Goal: Communication & Community: Answer question/provide support

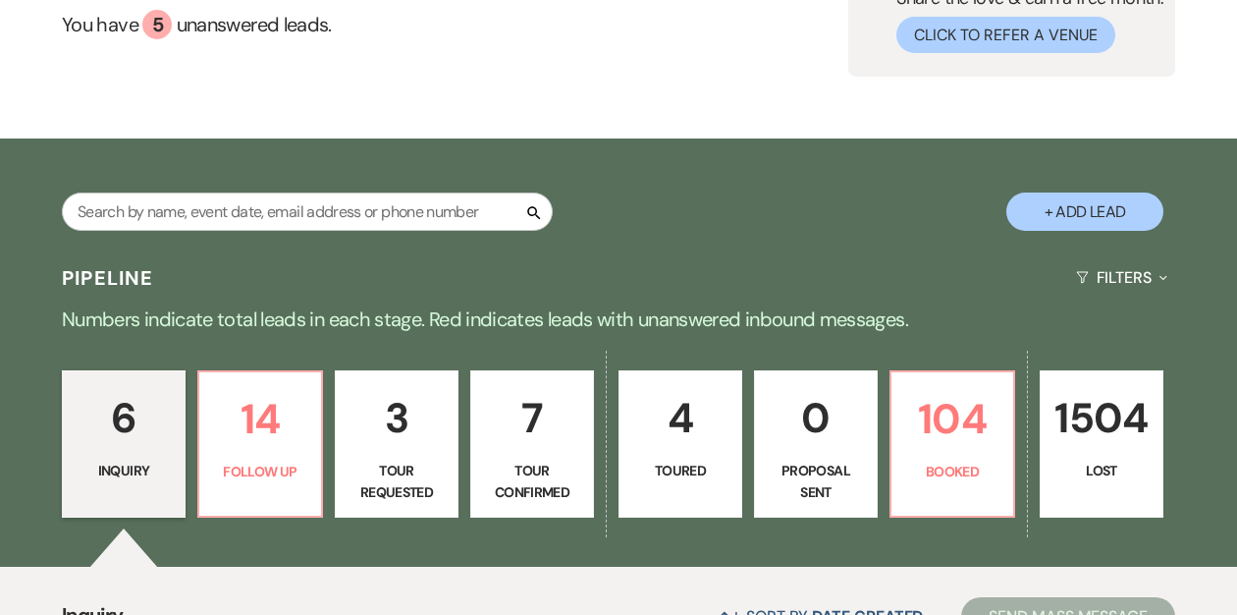
scroll to position [338, 0]
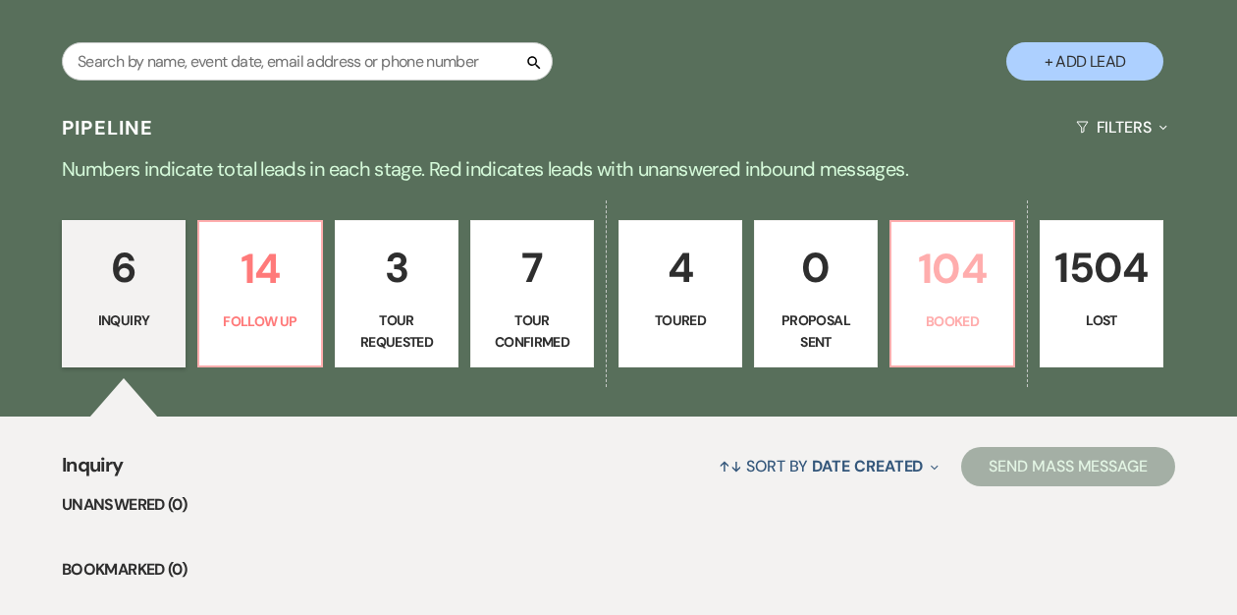
click at [948, 279] on p "104" at bounding box center [952, 269] width 98 height 66
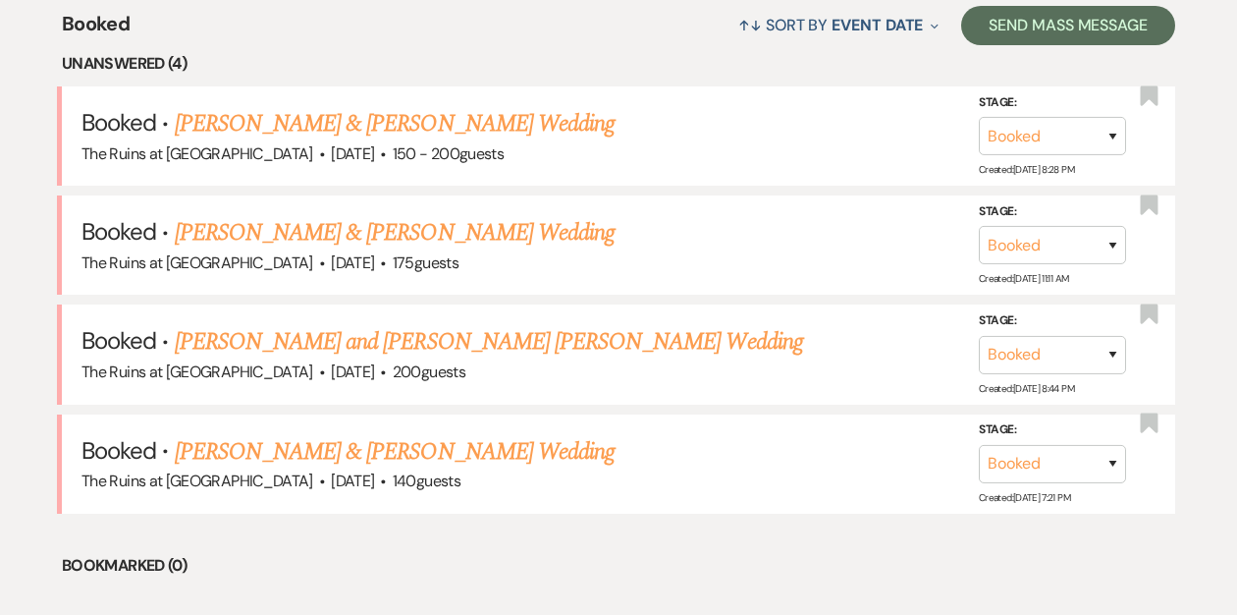
scroll to position [789, 0]
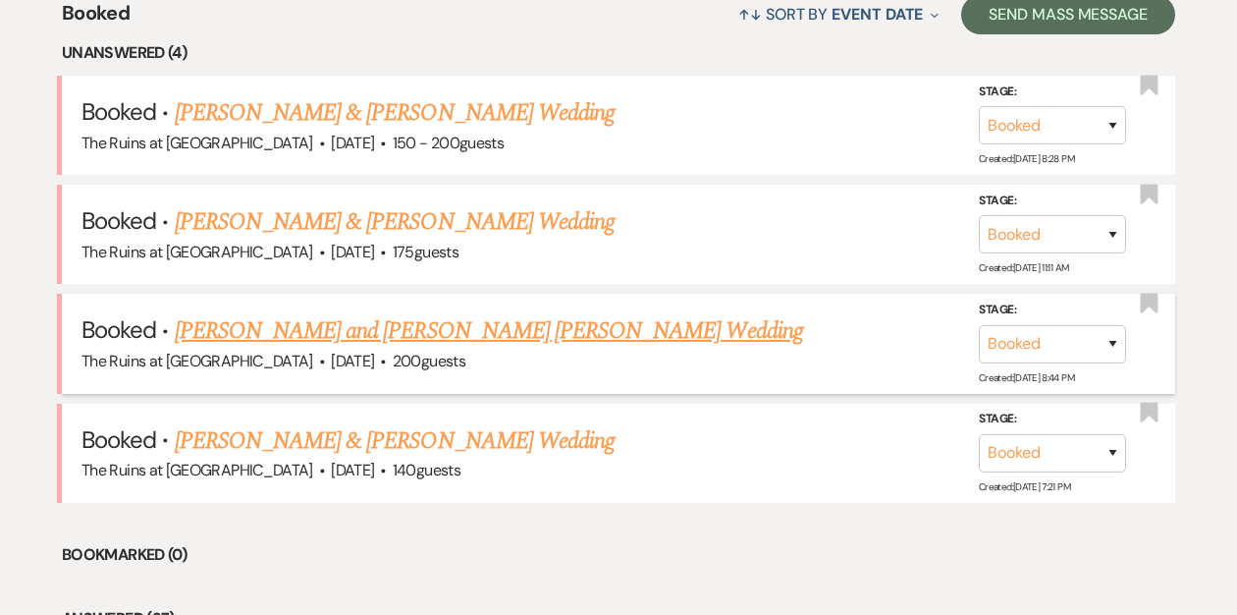
click at [280, 332] on link "[PERSON_NAME] and [PERSON_NAME] [PERSON_NAME] Wedding" at bounding box center [489, 330] width 628 height 35
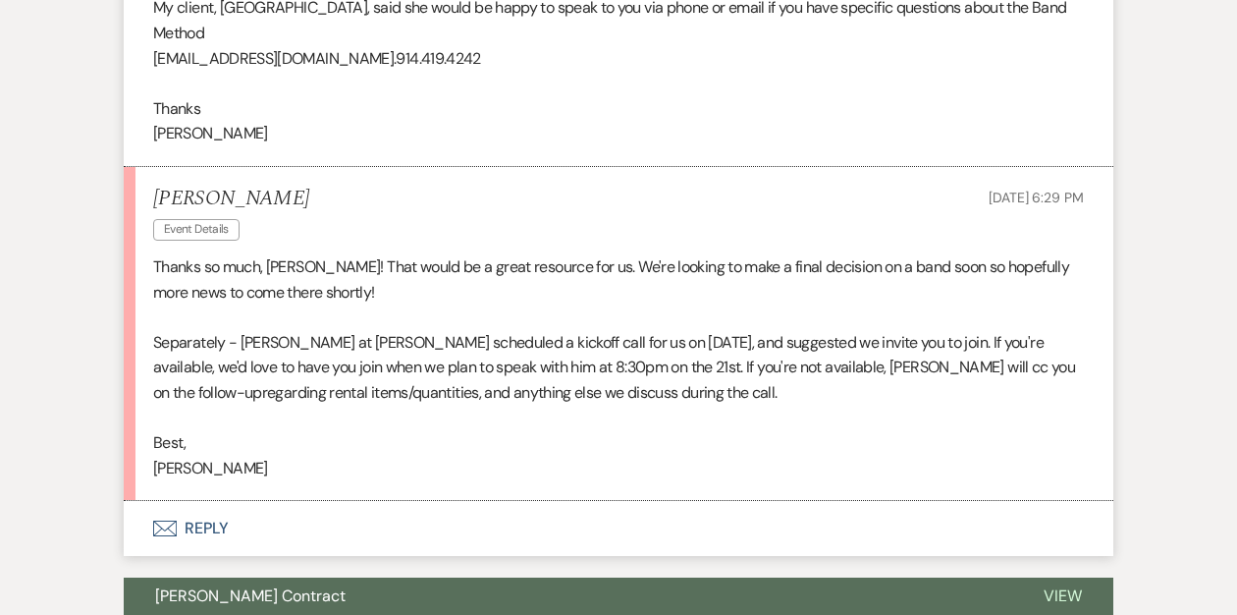
scroll to position [903, 0]
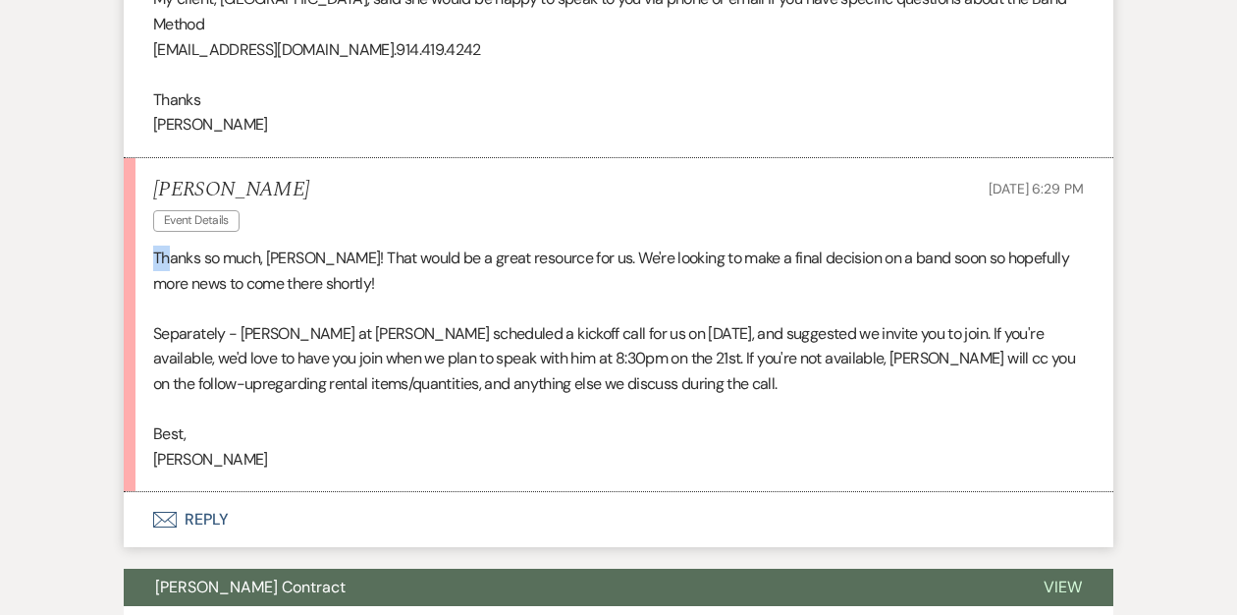
drag, startPoint x: 151, startPoint y: 184, endPoint x: 173, endPoint y: 197, distance: 25.6
click at [173, 197] on li "Elizabeth Meyer Event Details Aug 17, 2025, 6:29 PM Thanks so much, Lara! That …" at bounding box center [619, 325] width 990 height 334
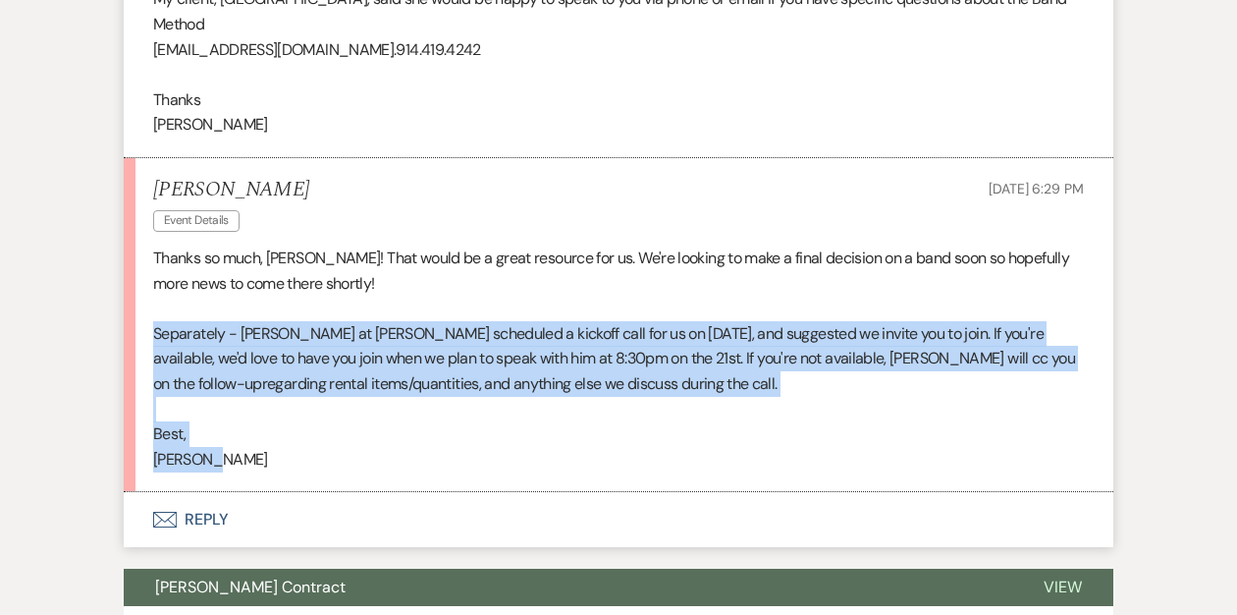
drag, startPoint x: 173, startPoint y: 197, endPoint x: 238, endPoint y: 393, distance: 205.9
click at [238, 393] on li "Elizabeth Meyer Event Details Aug 17, 2025, 6:29 PM Thanks so much, Lara! That …" at bounding box center [619, 325] width 990 height 334
copy div "Separately - Jake at Wheelhouse scheduled a kickoff call for us on August 21st,…"
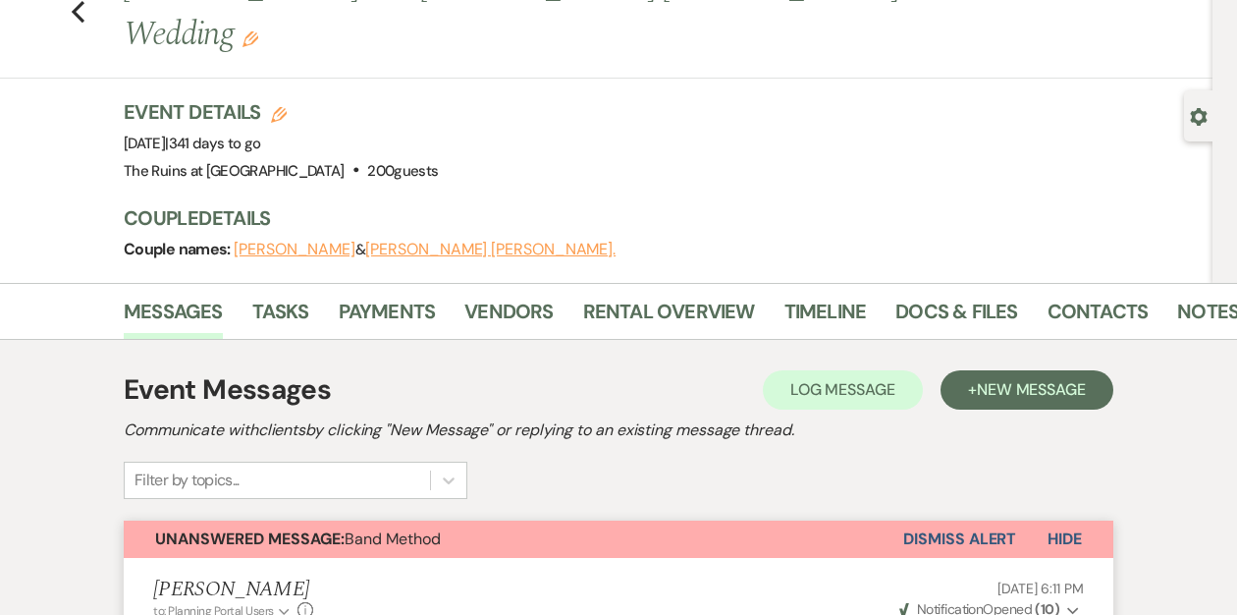
scroll to position [0, 0]
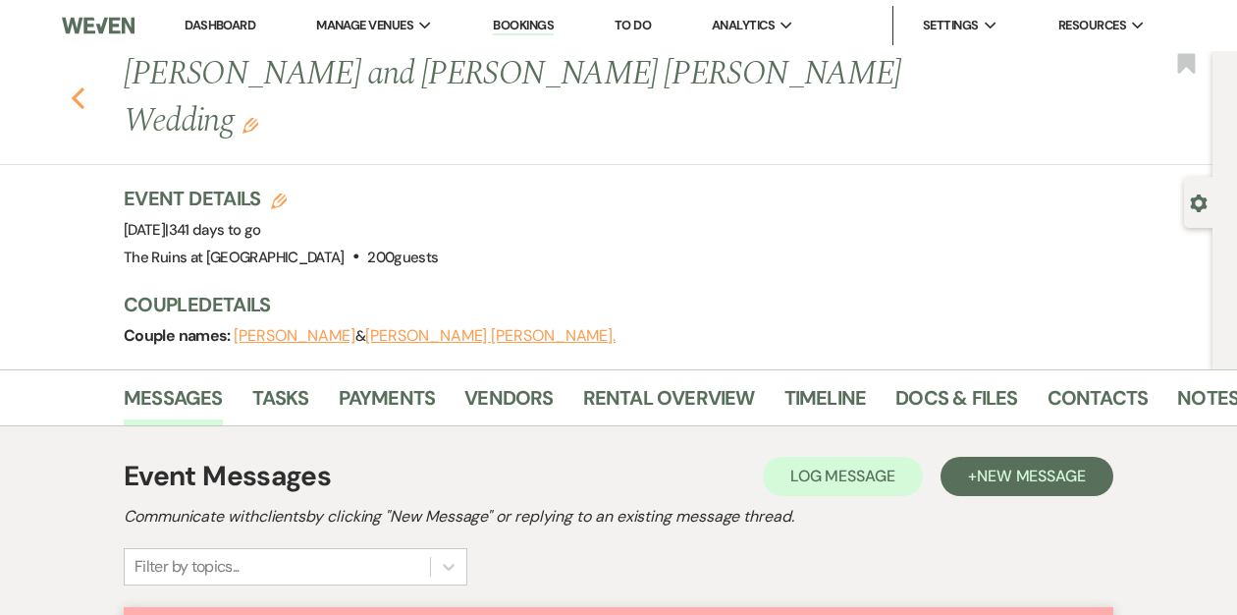
click at [80, 87] on use "button" at bounding box center [78, 98] width 13 height 22
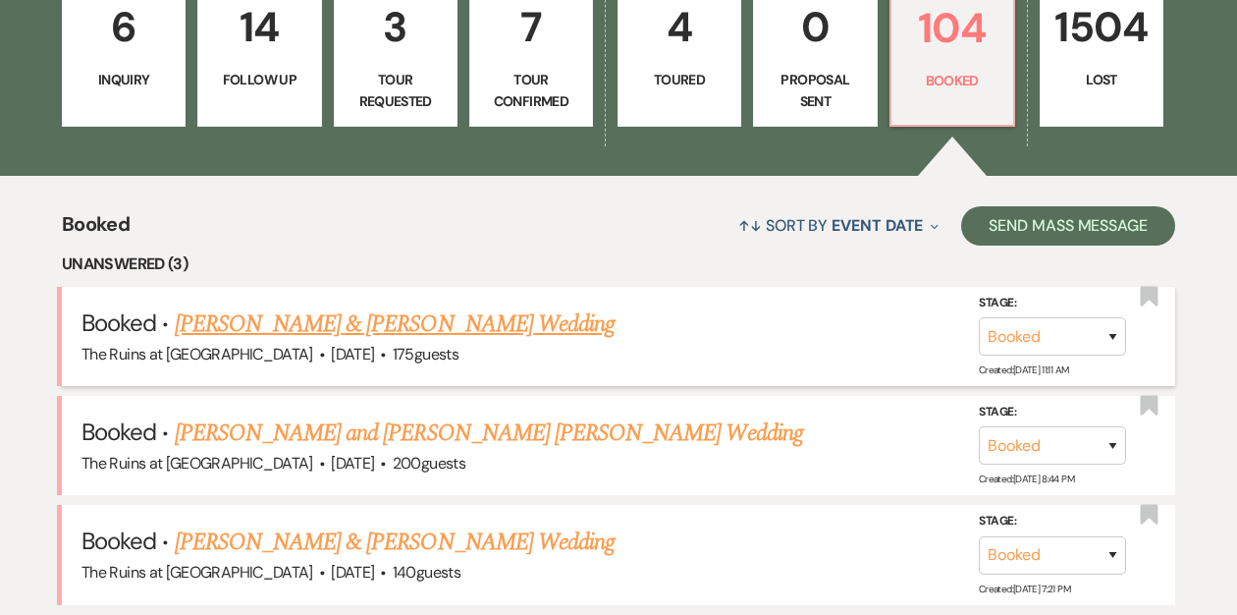
scroll to position [356, 0]
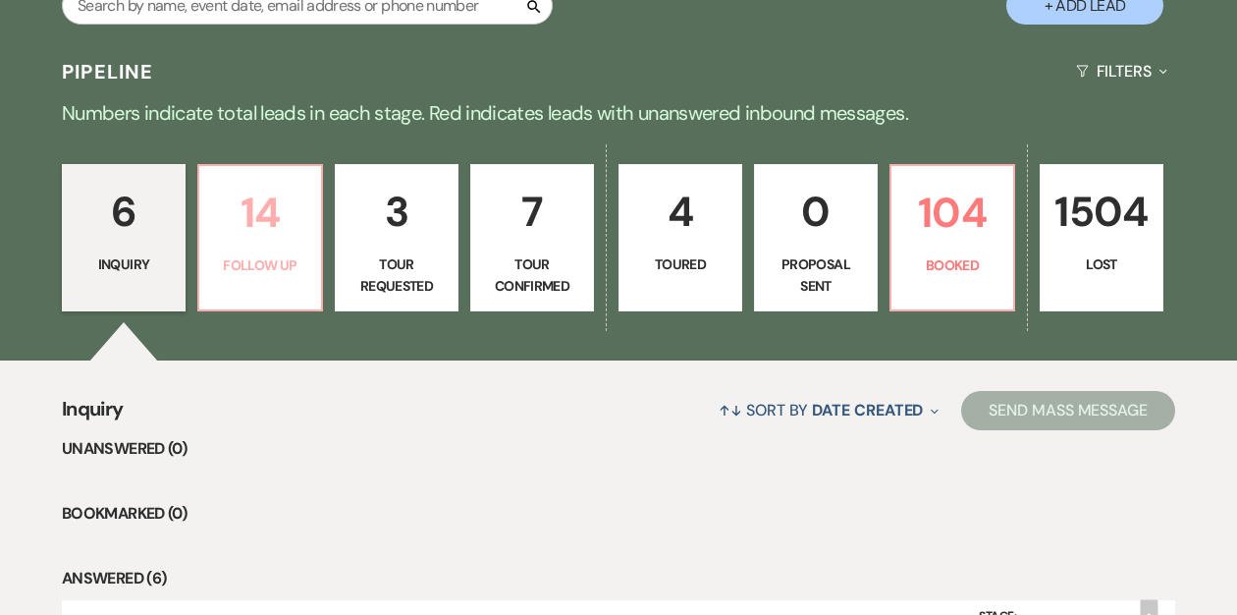
click at [262, 225] on p "14" at bounding box center [260, 213] width 98 height 66
select select "9"
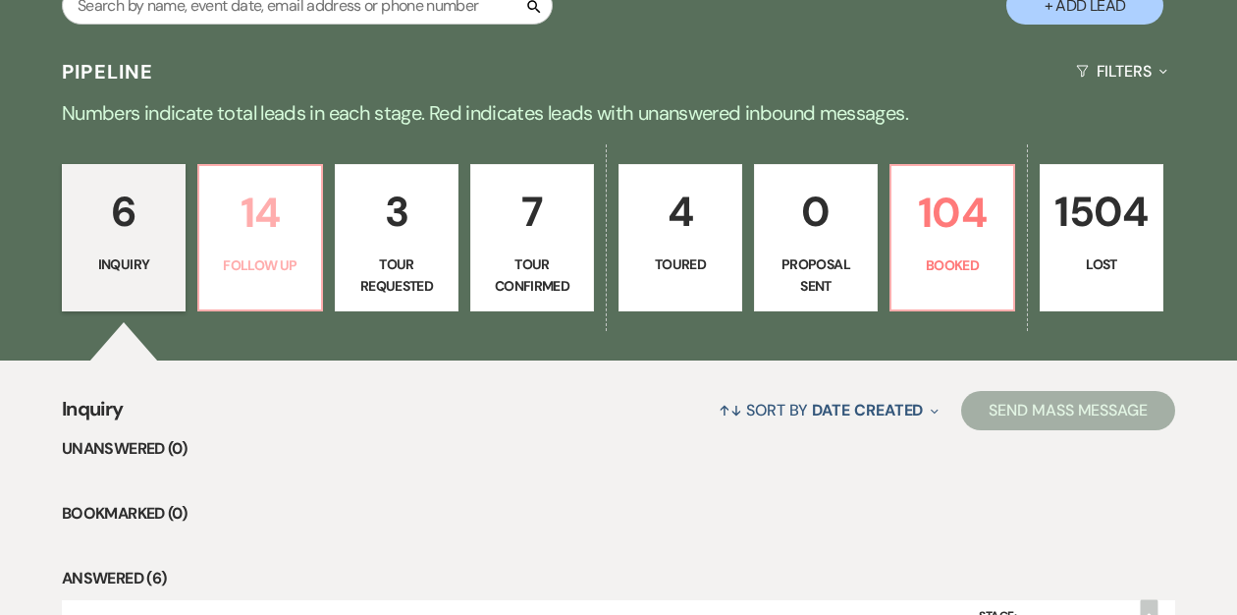
select select "9"
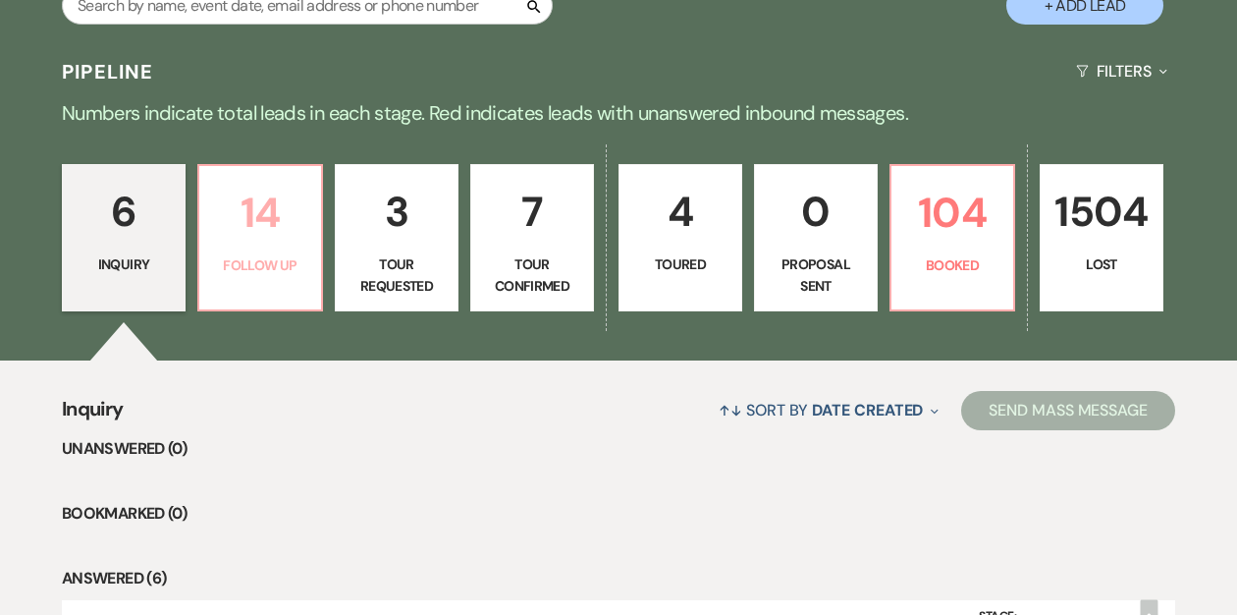
select select "9"
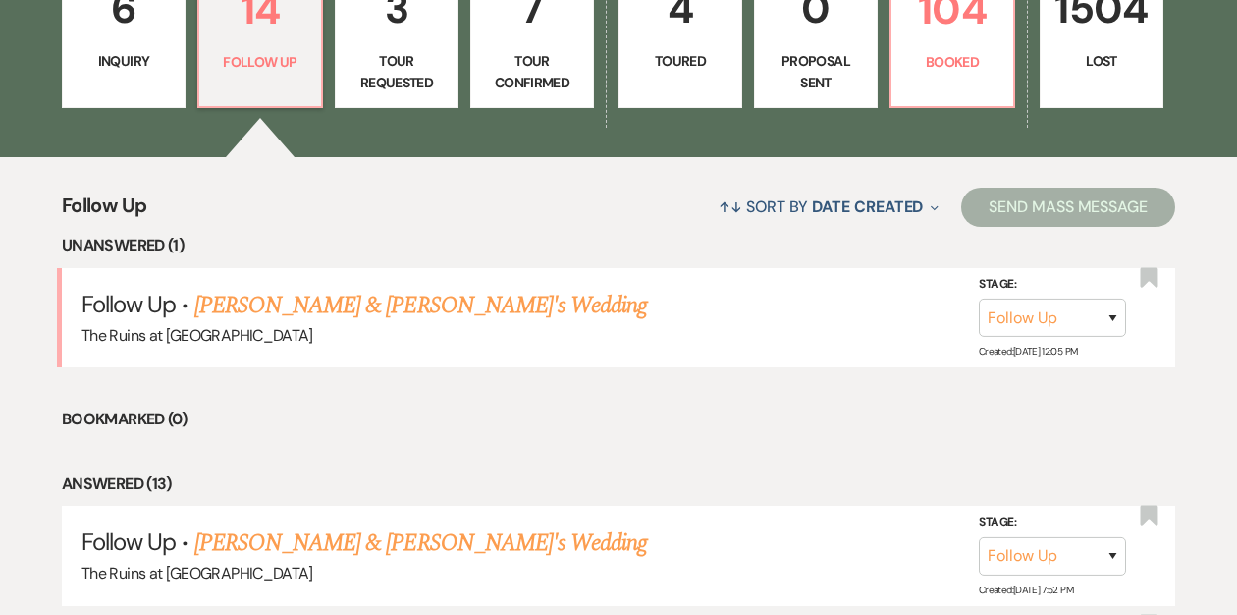
scroll to position [599, 0]
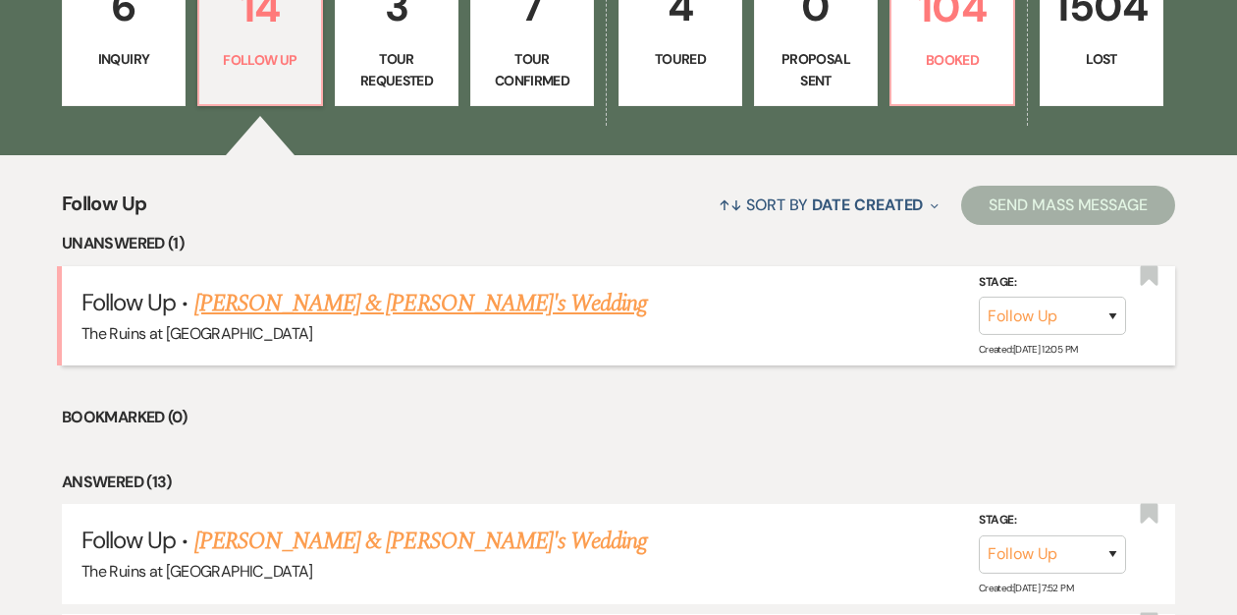
click at [288, 310] on link "Minna Kim & Fiance's Wedding" at bounding box center [421, 303] width 454 height 35
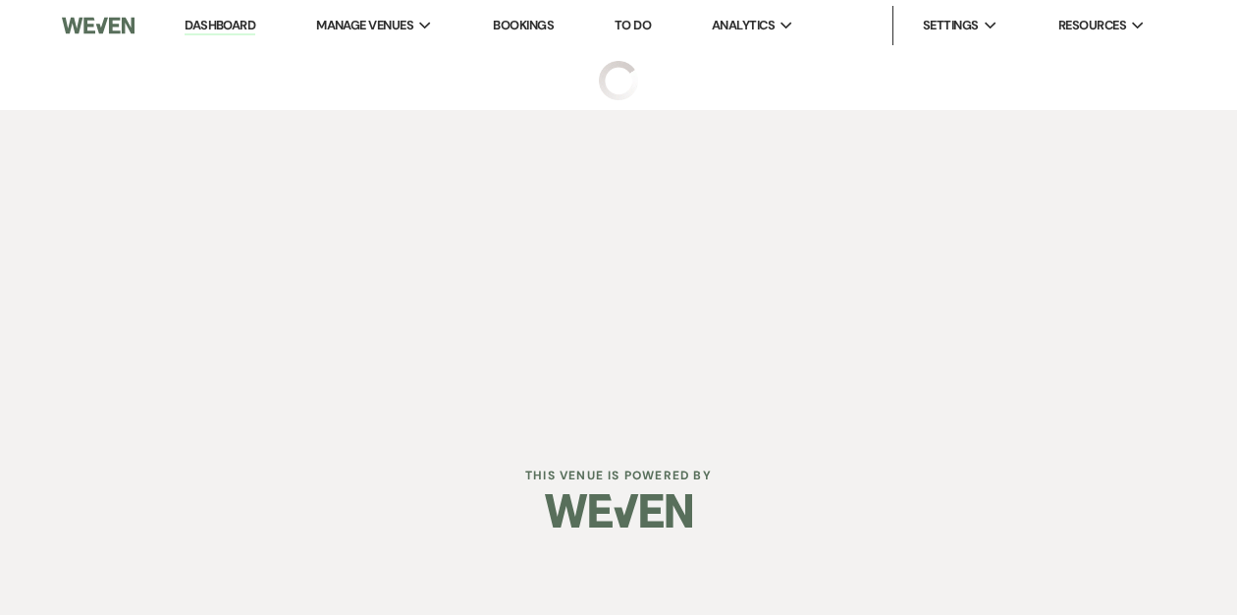
select select "9"
select select "6"
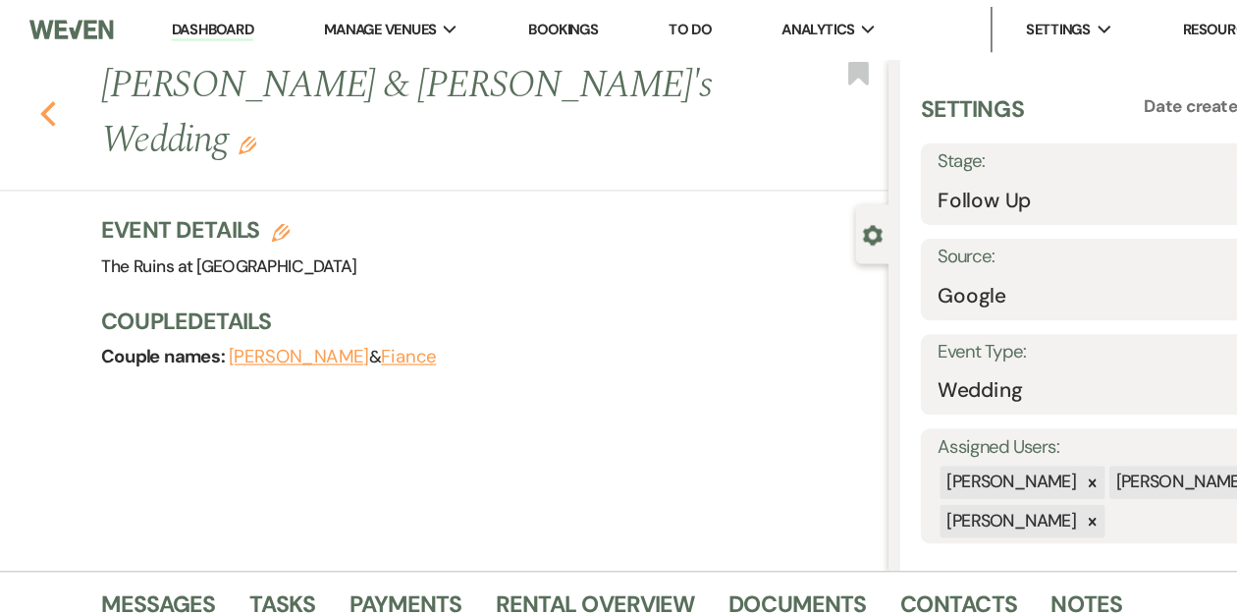
click at [72, 87] on use "button" at bounding box center [78, 98] width 13 height 22
select select "9"
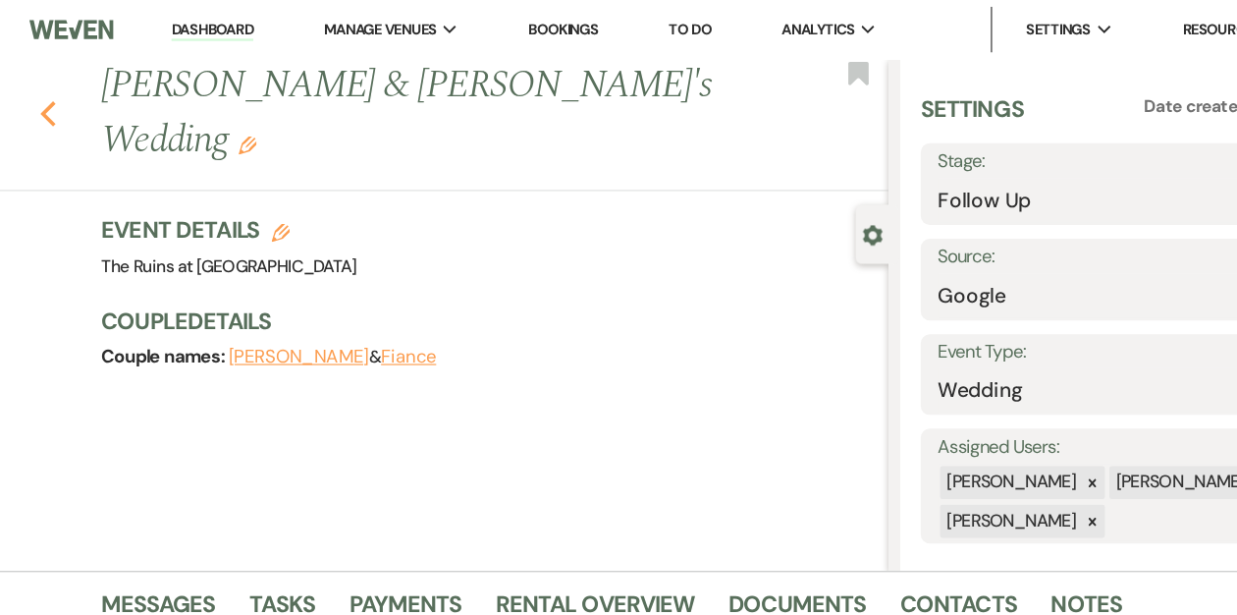
select select "9"
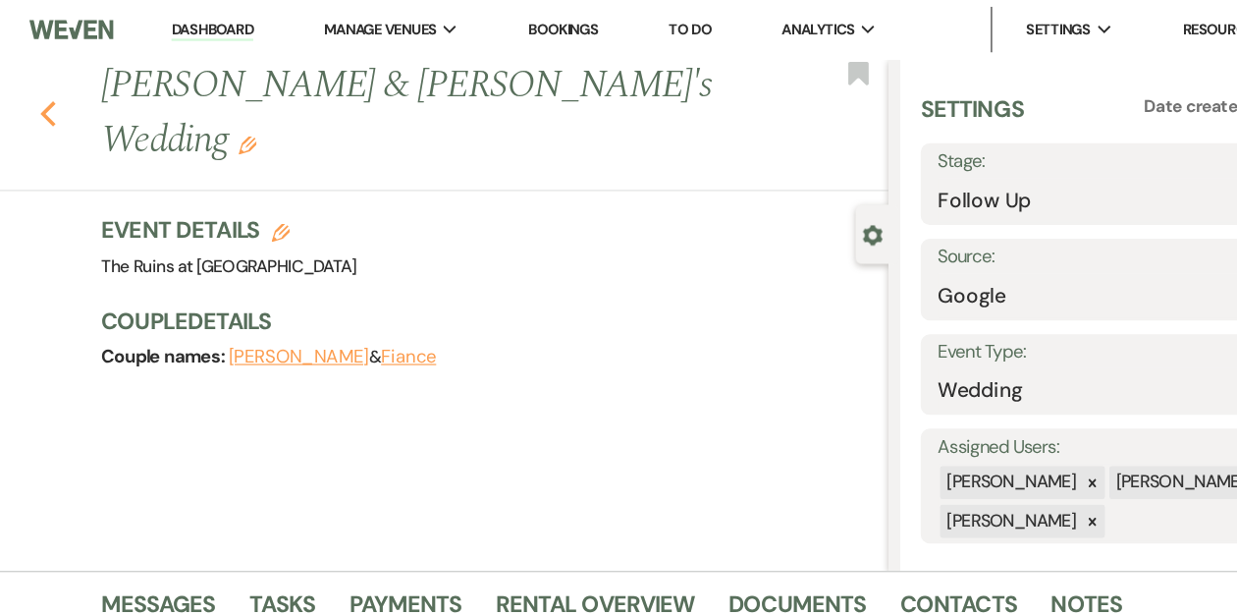
select select "9"
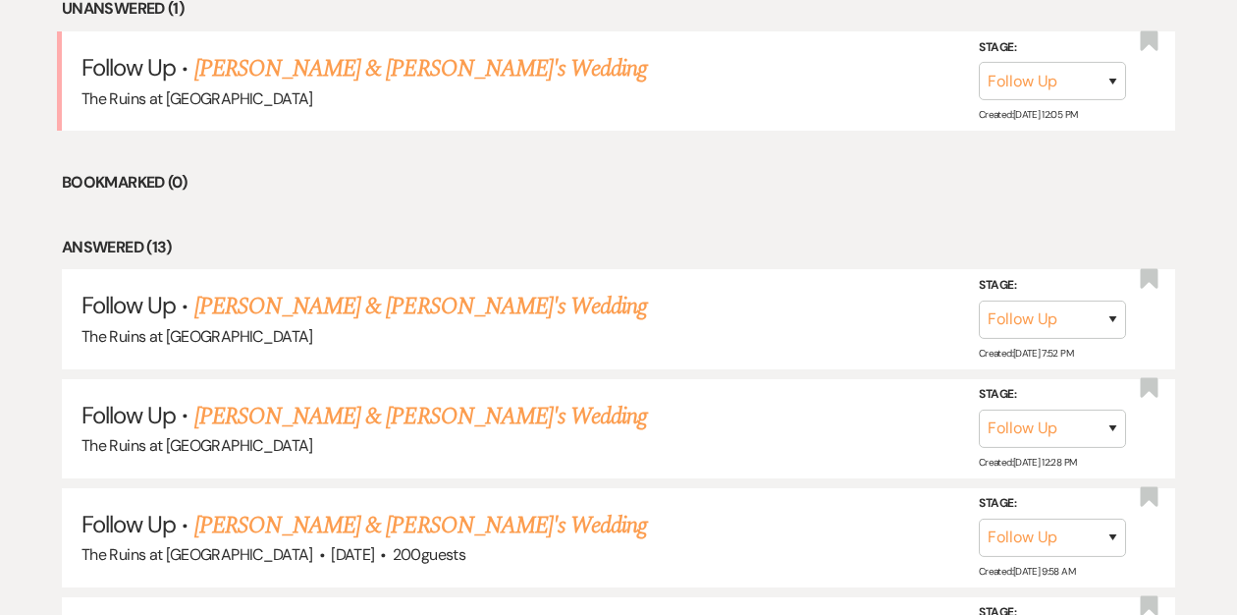
scroll to position [511, 0]
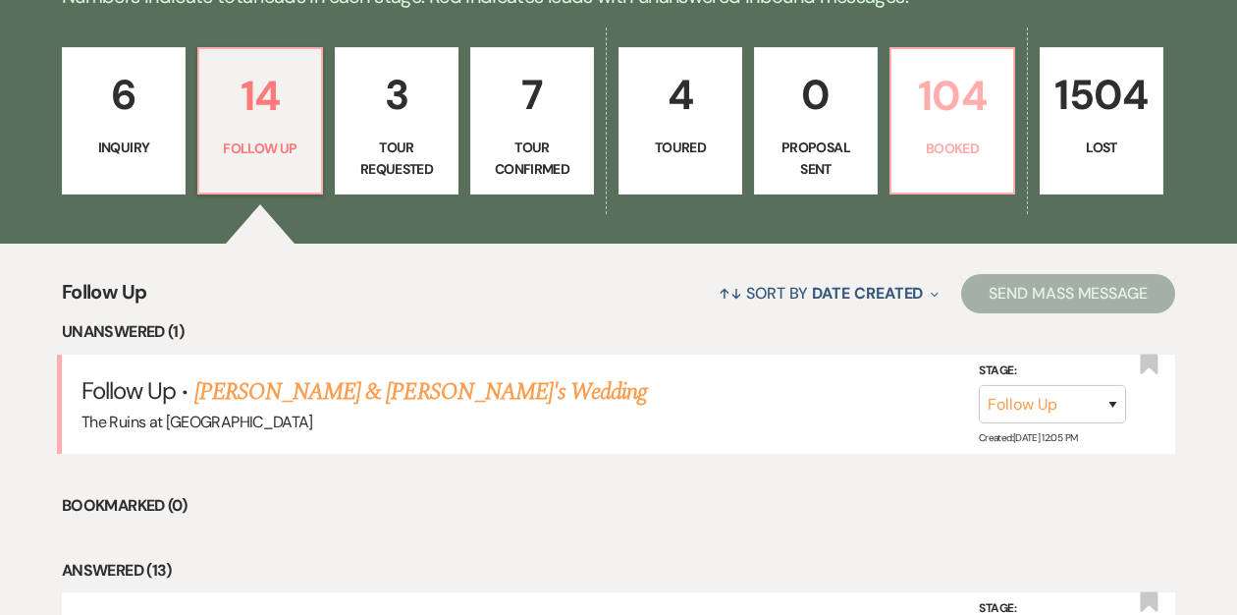
click at [922, 140] on p "Booked" at bounding box center [952, 148] width 98 height 22
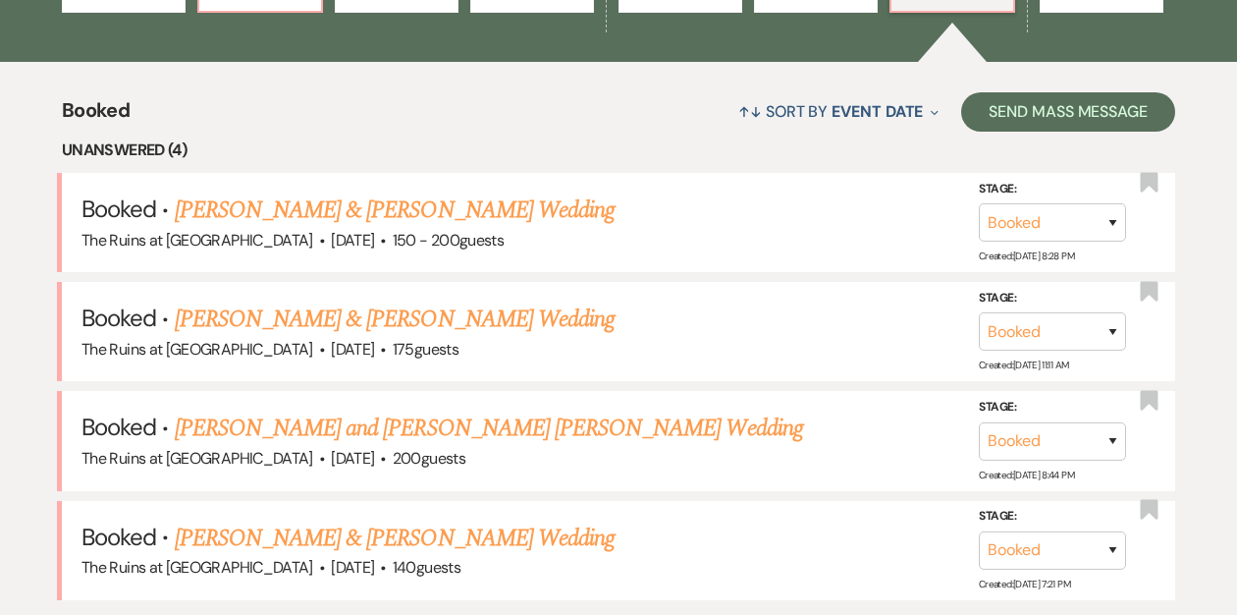
scroll to position [725, 0]
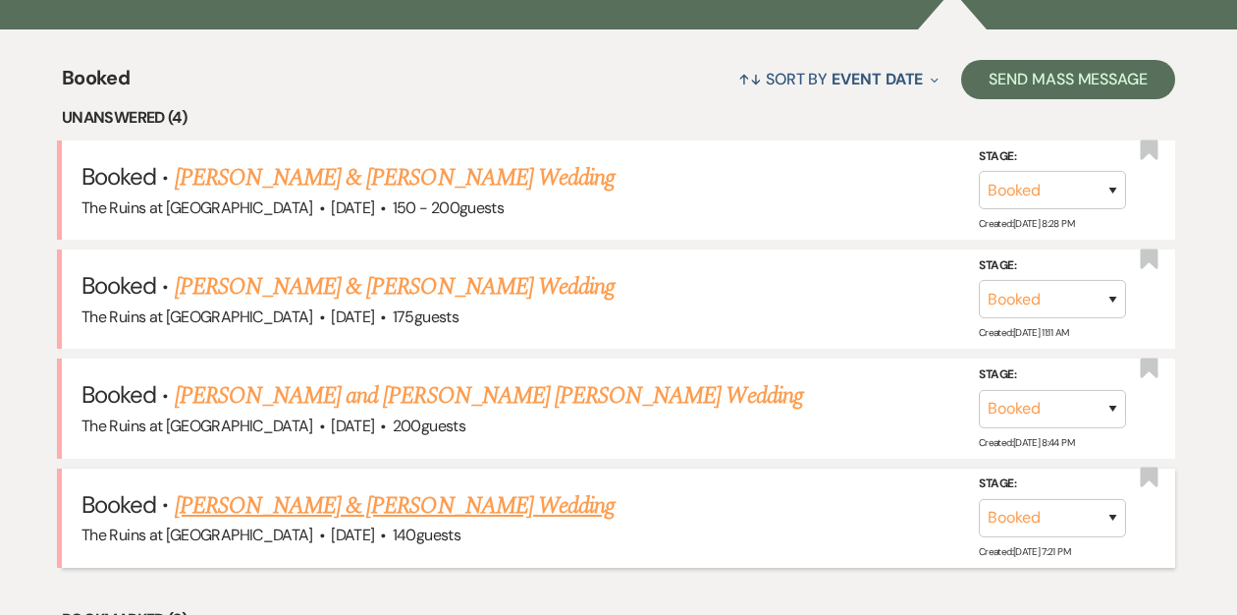
click at [343, 501] on link "[PERSON_NAME] & [PERSON_NAME] Wedding" at bounding box center [395, 505] width 440 height 35
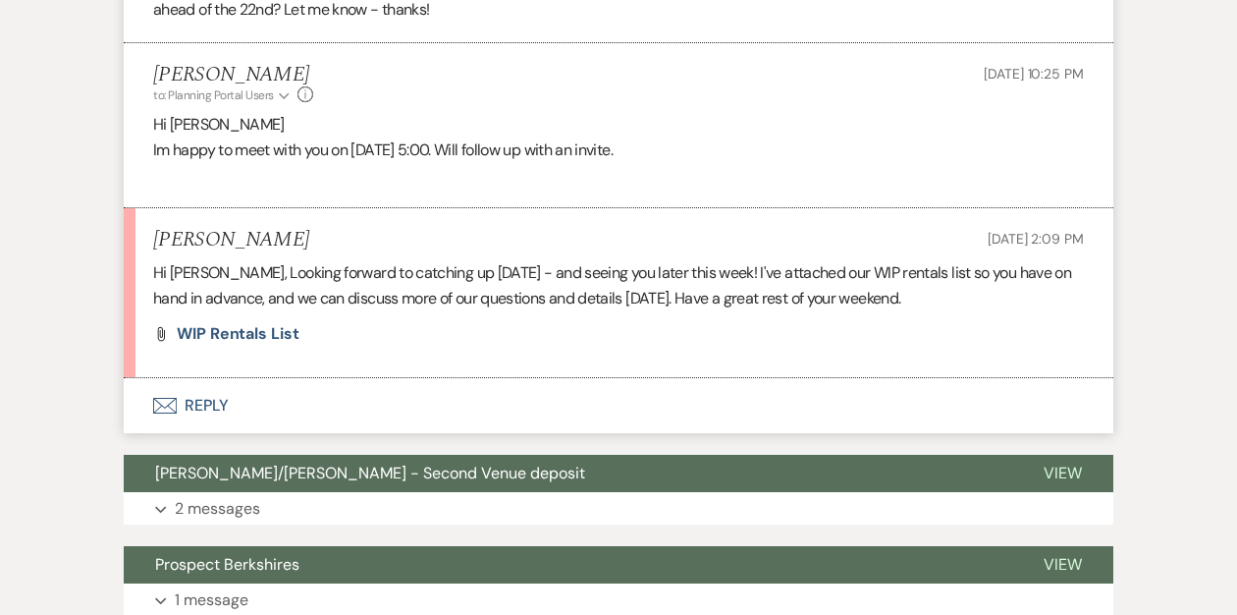
scroll to position [4815, 0]
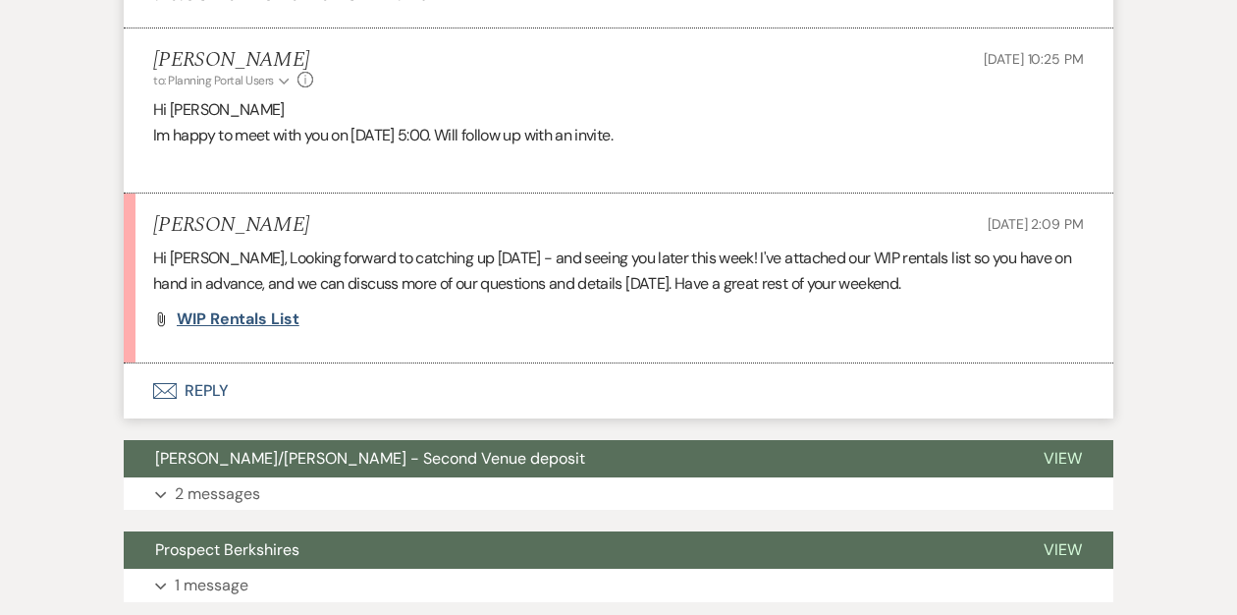
click at [222, 329] on span "WIP Rentals List" at bounding box center [238, 318] width 123 height 21
click at [232, 329] on span "WIP Rentals List" at bounding box center [238, 318] width 123 height 21
click at [237, 329] on span "WIP Rentals List" at bounding box center [238, 318] width 123 height 21
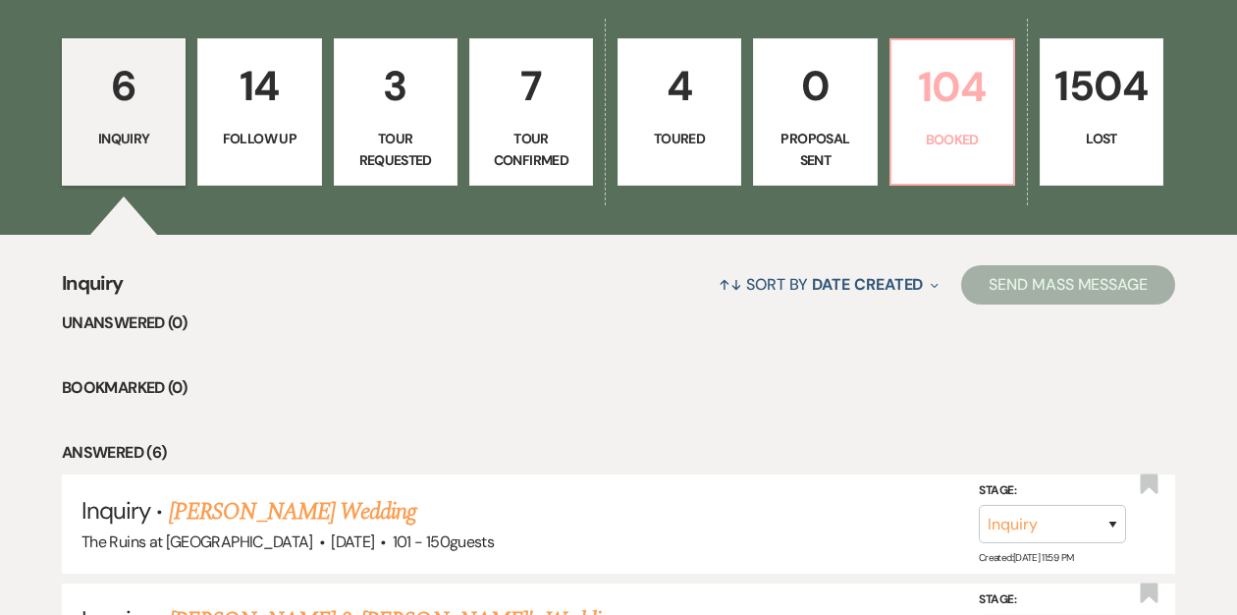
click at [951, 131] on p "Booked" at bounding box center [952, 140] width 98 height 22
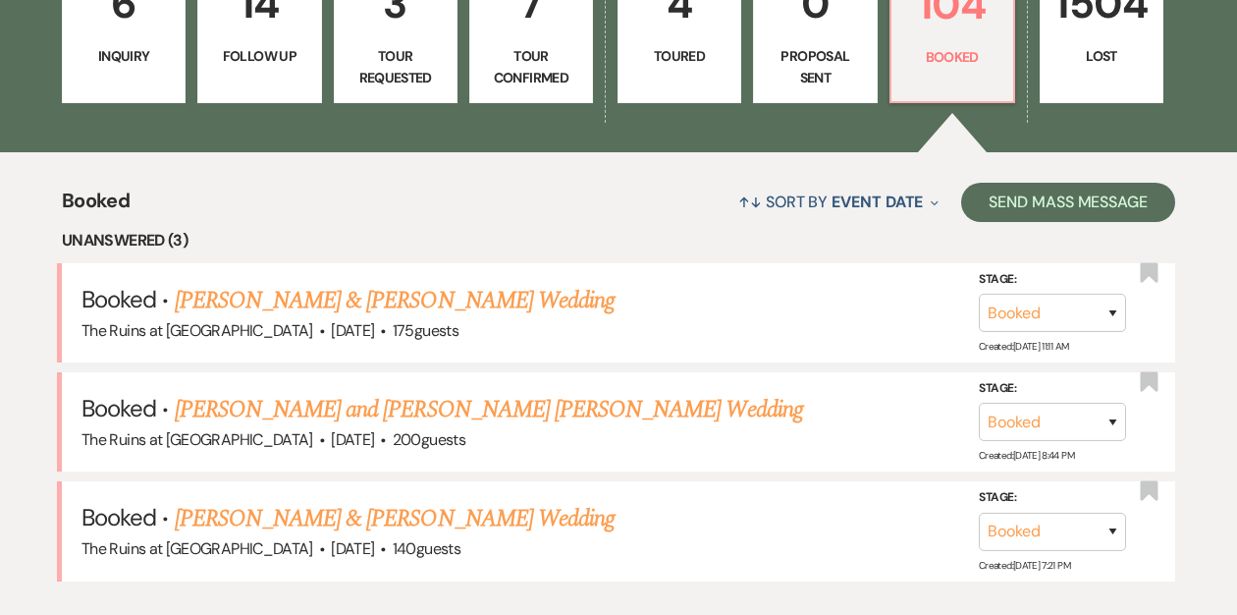
scroll to position [714, 0]
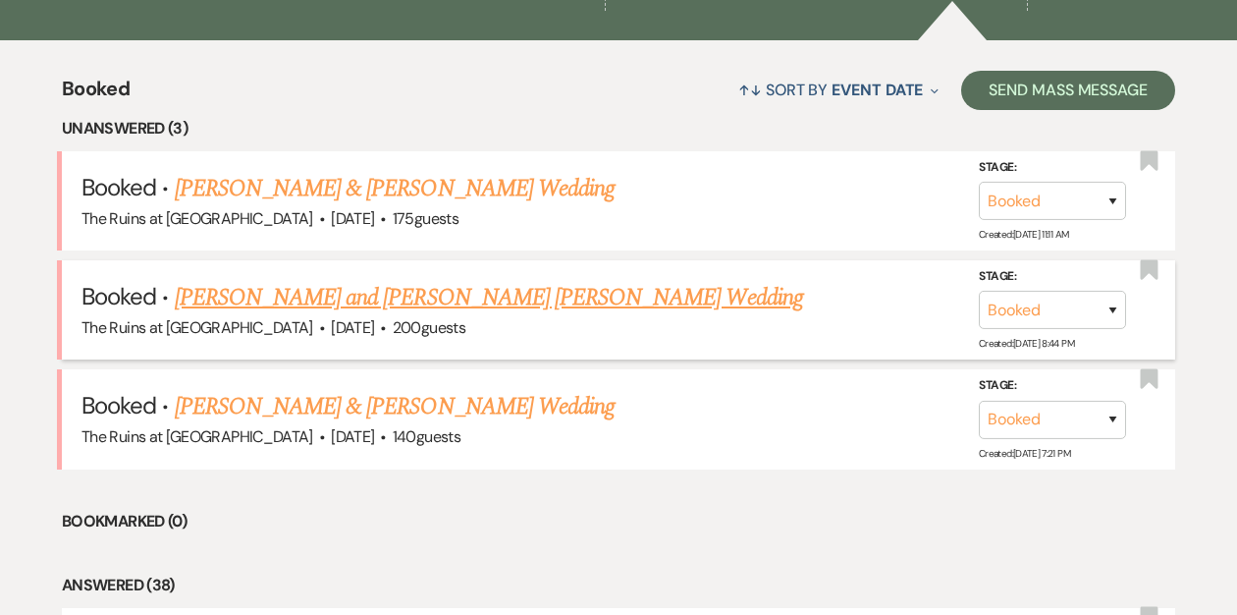
click at [401, 300] on link "[PERSON_NAME] and [PERSON_NAME] [PERSON_NAME] Wedding" at bounding box center [489, 297] width 628 height 35
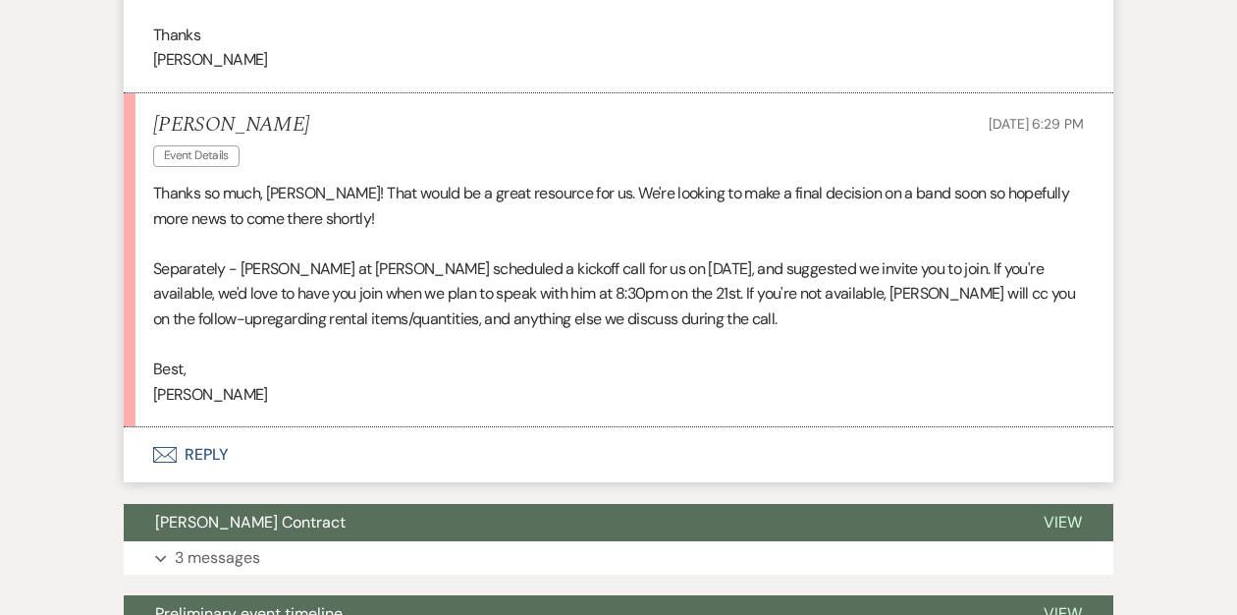
scroll to position [971, 0]
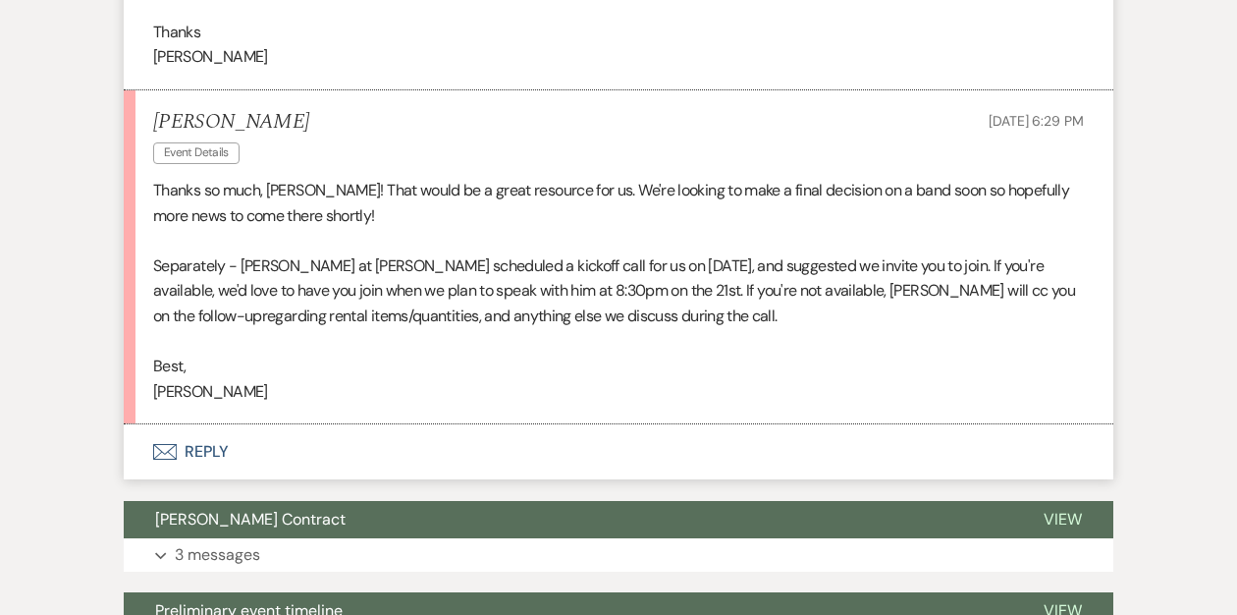
click at [204, 424] on button "Envelope Reply" at bounding box center [619, 451] width 990 height 55
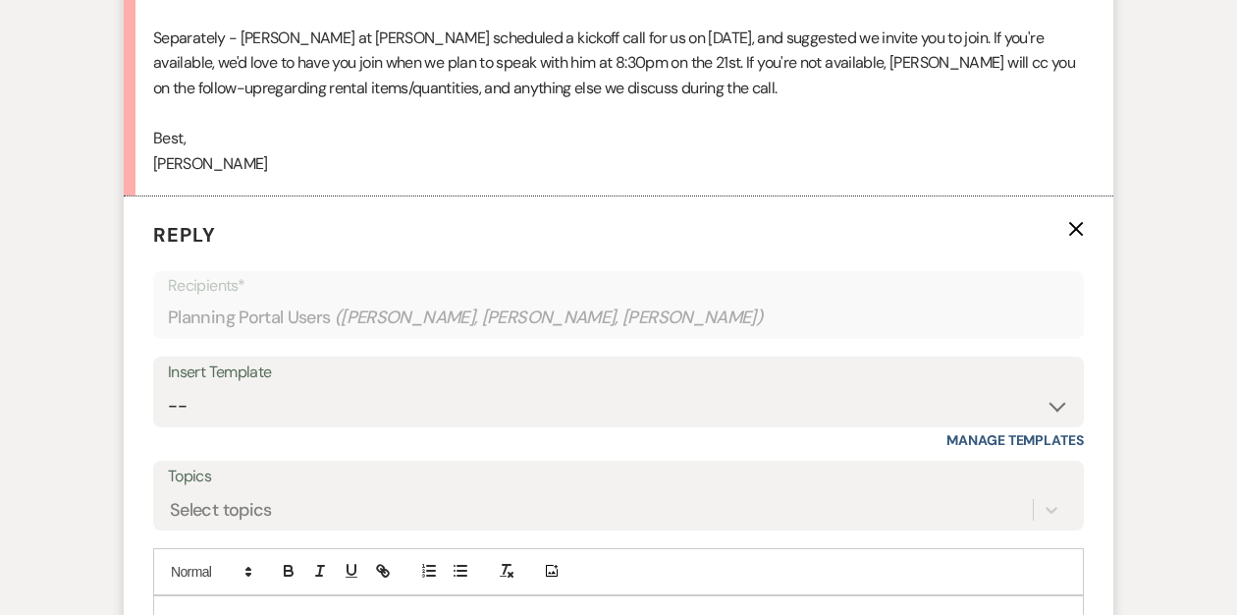
scroll to position [1219, 0]
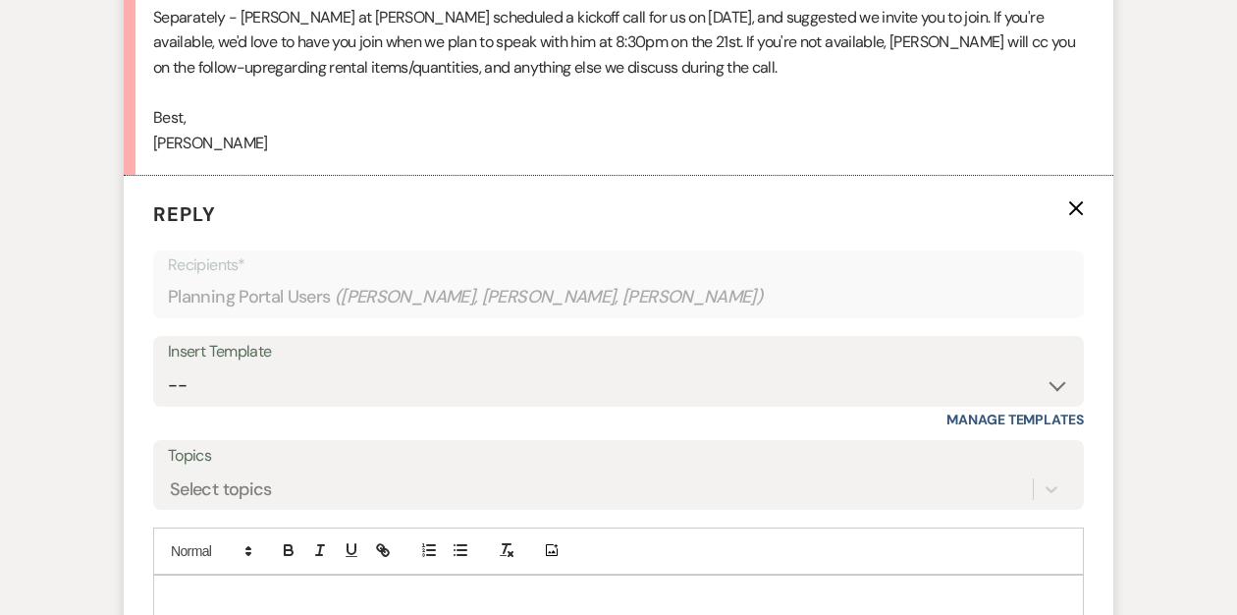
click at [222, 575] on div at bounding box center [618, 597] width 929 height 45
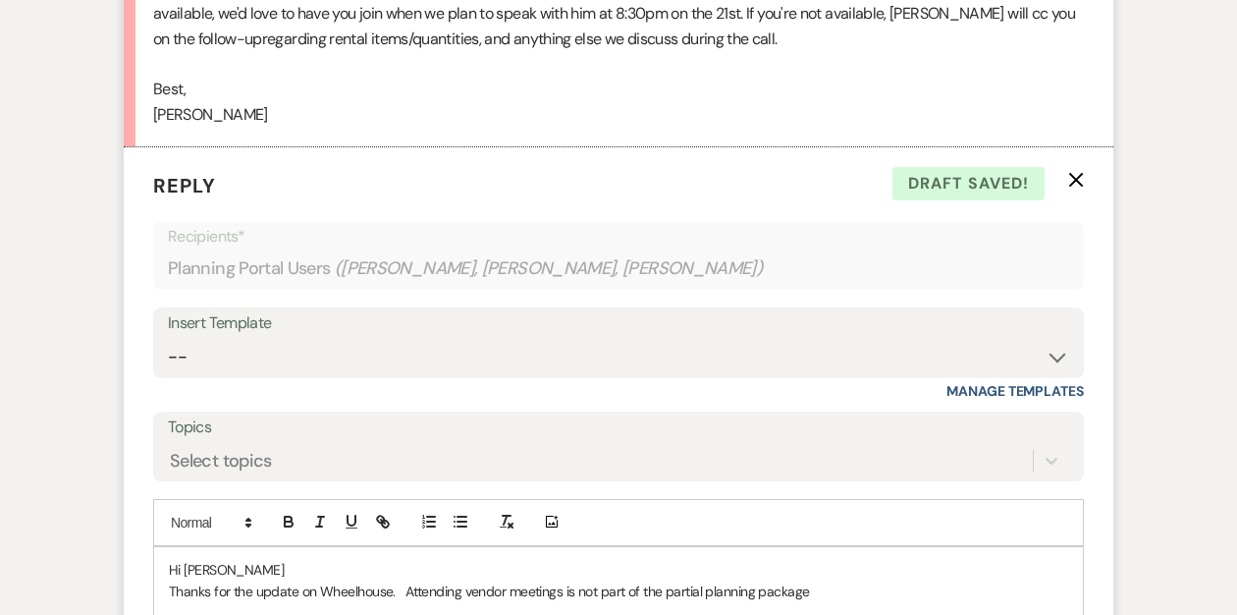
scroll to position [1256, 0]
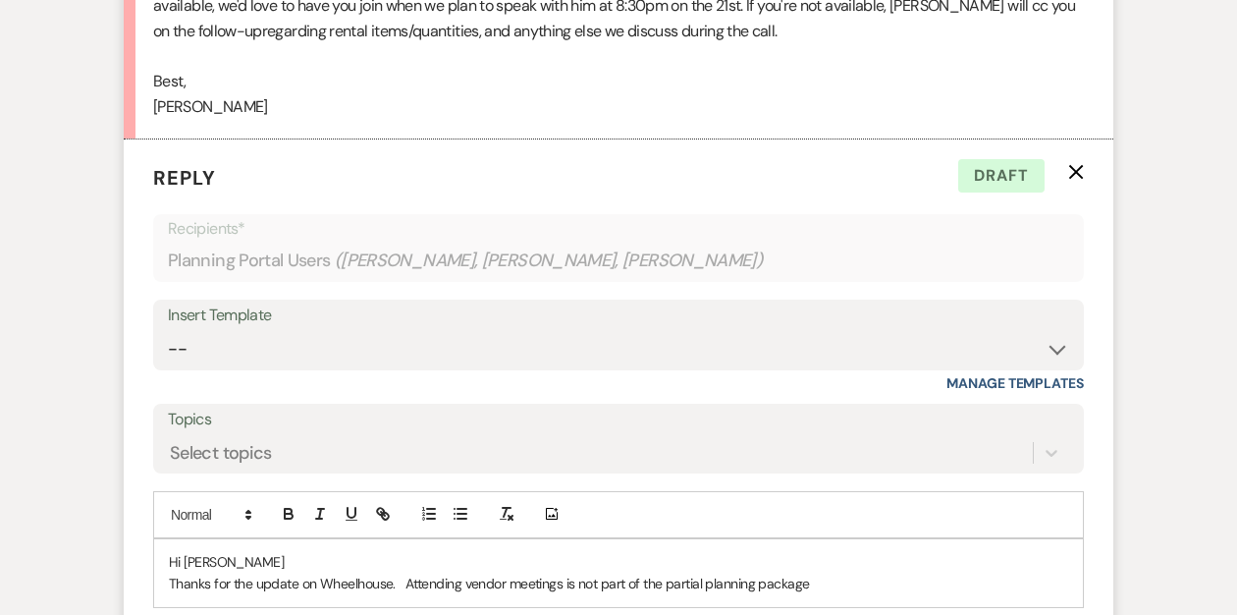
click at [393, 572] on p "Thanks for the update on Wheelhouse. Attending vendor meetings is not part of t…" at bounding box center [618, 583] width 899 height 22
click at [485, 572] on p "Thanks for the update on Wheelhouse and the band. Attending vendor meetings is …" at bounding box center [618, 583] width 899 height 22
click at [900, 572] on p "Thanks for the update on Wheelhouse and the band. Attending vendor meetings is …" at bounding box center [618, 583] width 899 height 22
click at [541, 572] on p "Thanks for the update on Wheelhouse and the band. Attending vendor meetings is …" at bounding box center [618, 583] width 899 height 22
click at [950, 572] on p "Thanks for the update on Wheelhouse and the band. While attending vendor meetin…" at bounding box center [618, 583] width 899 height 22
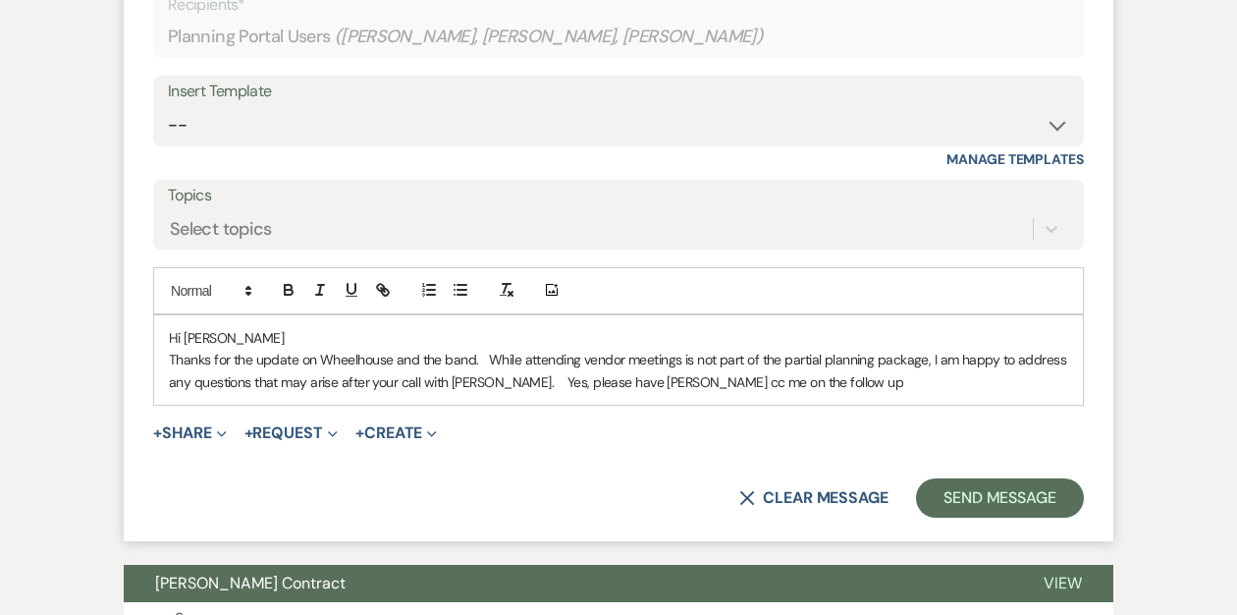
scroll to position [1481, 0]
